Goal: Navigation & Orientation: Go to known website

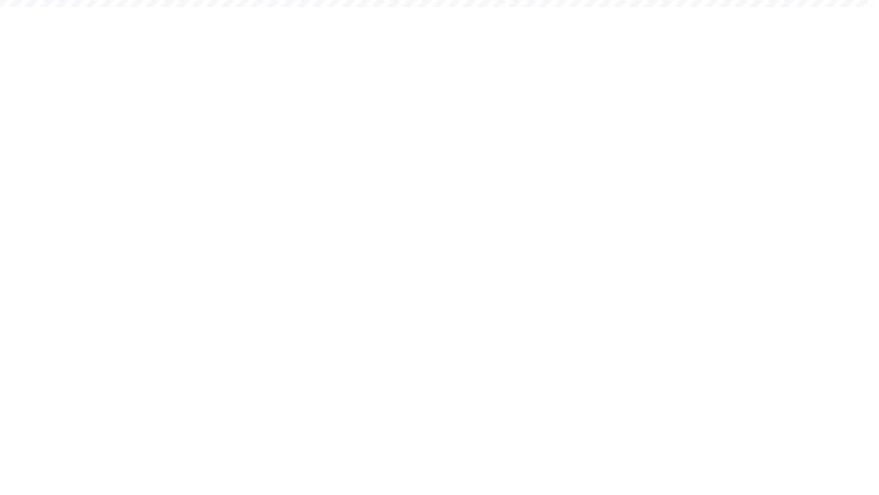
scroll to position [890, 0]
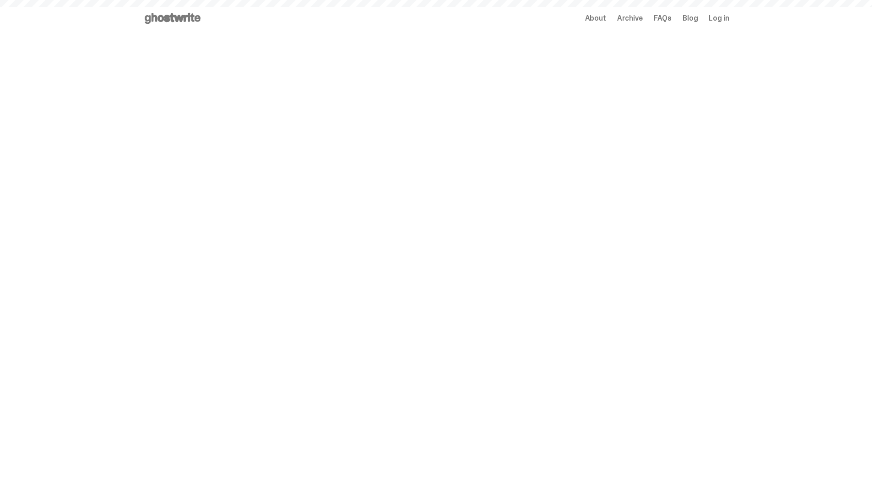
scroll to position [890, 0]
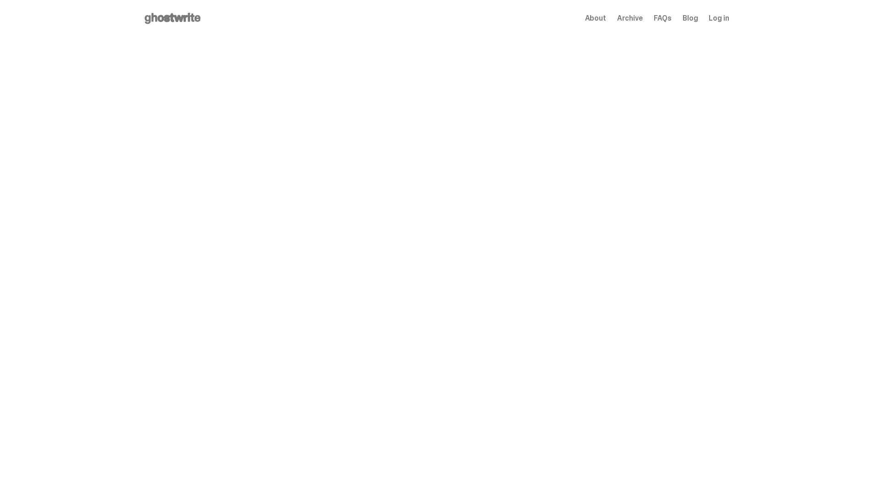
scroll to position [890, 0]
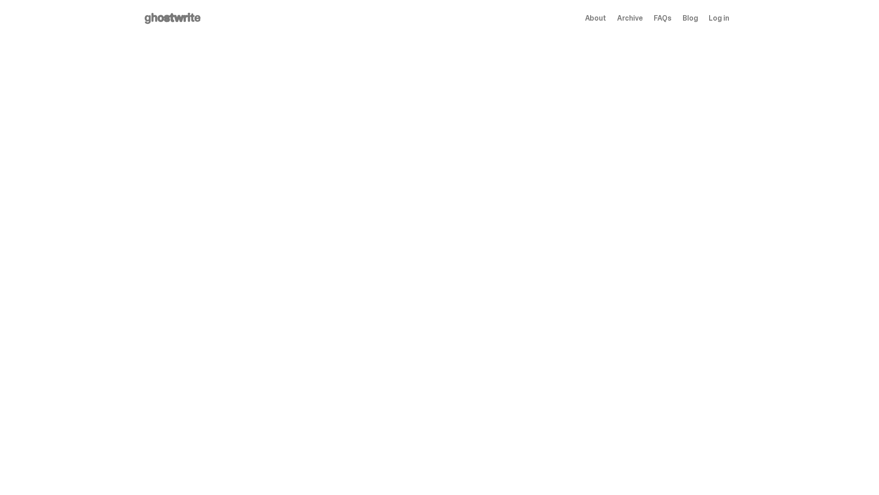
scroll to position [890, 0]
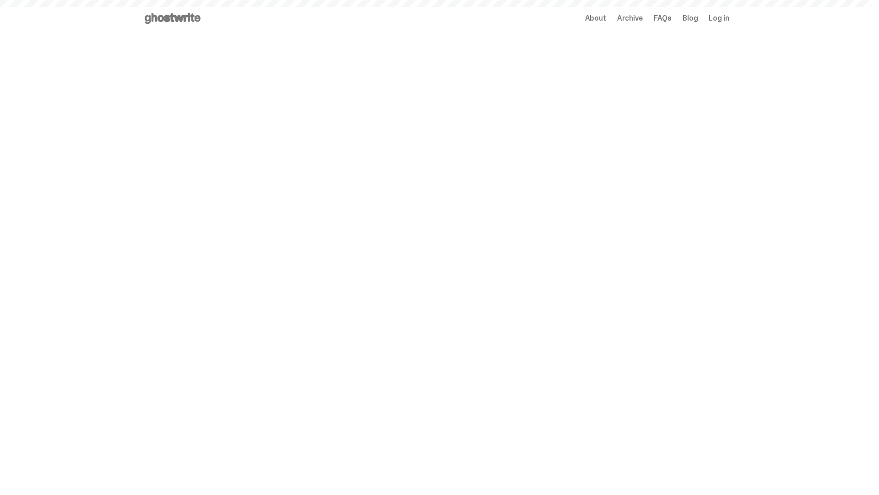
scroll to position [890, 0]
